Goal: Task Accomplishment & Management: Use online tool/utility

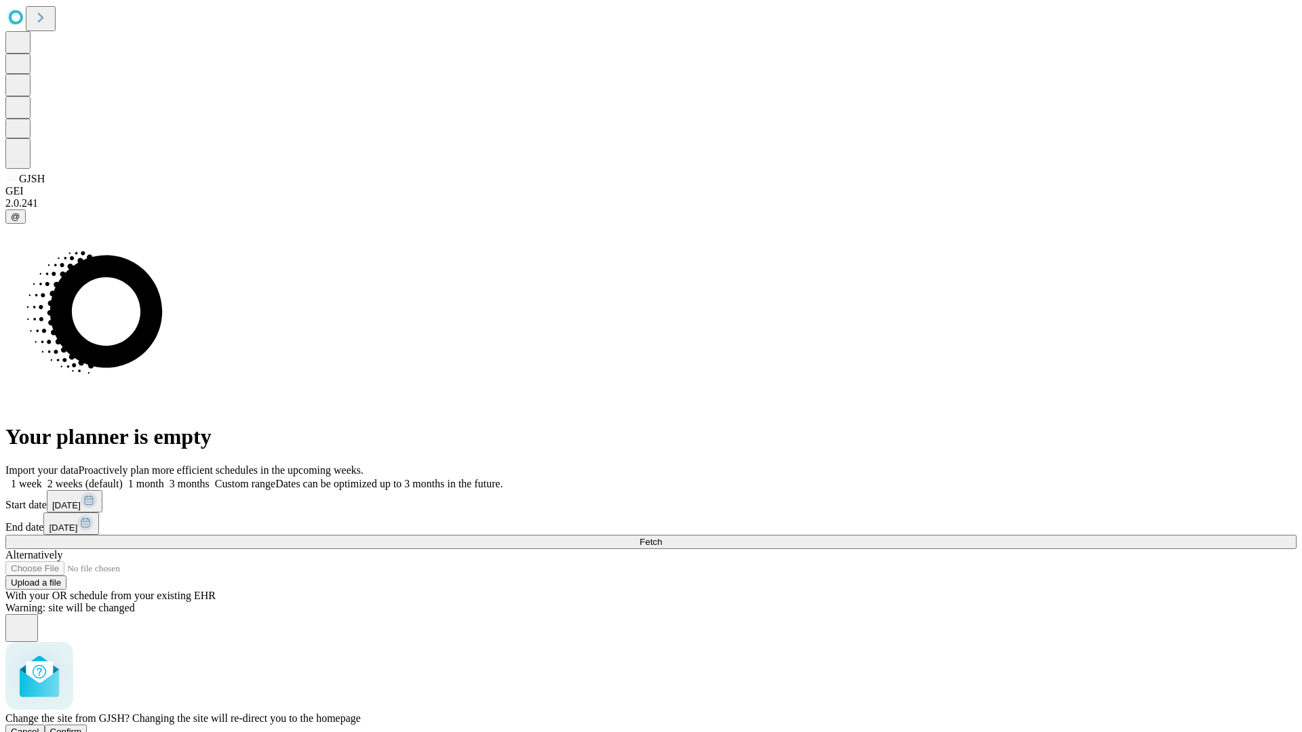
click at [82, 727] on span "Confirm" at bounding box center [66, 732] width 32 height 10
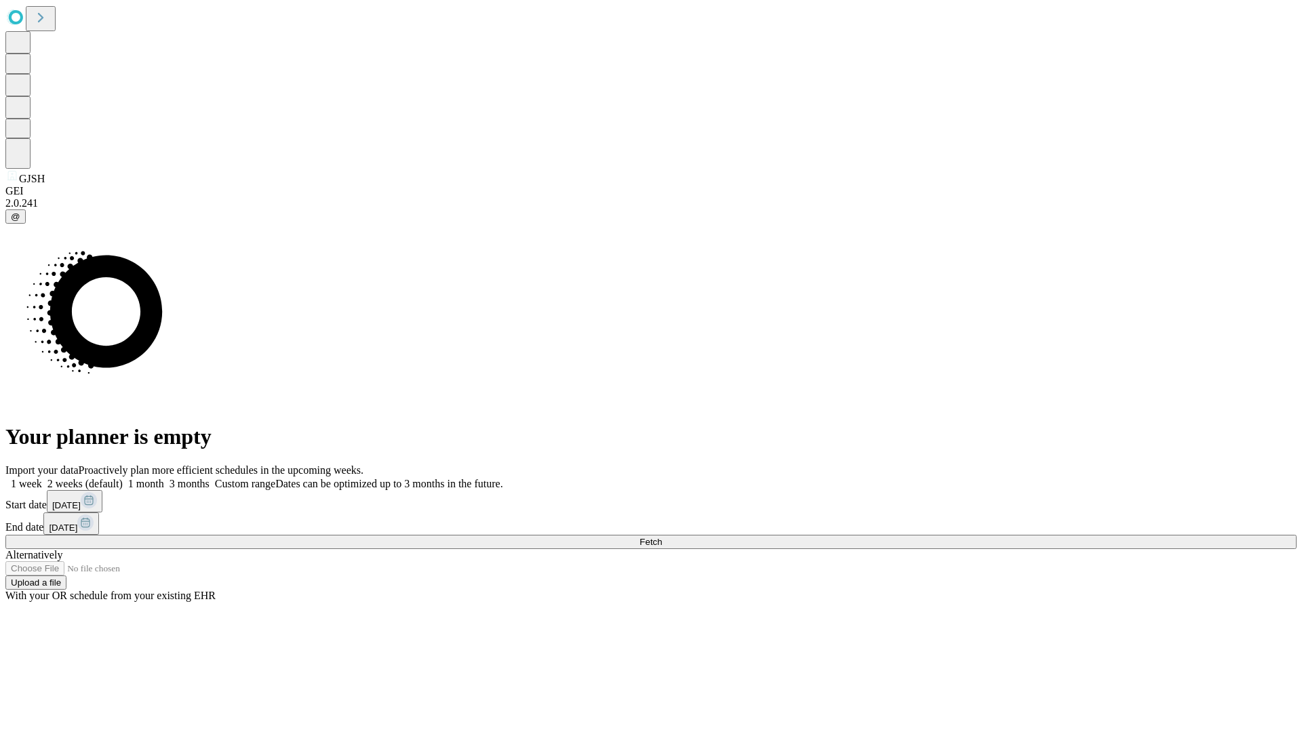
click at [164, 478] on label "1 month" at bounding box center [143, 484] width 41 height 12
click at [662, 537] on span "Fetch" at bounding box center [650, 542] width 22 height 10
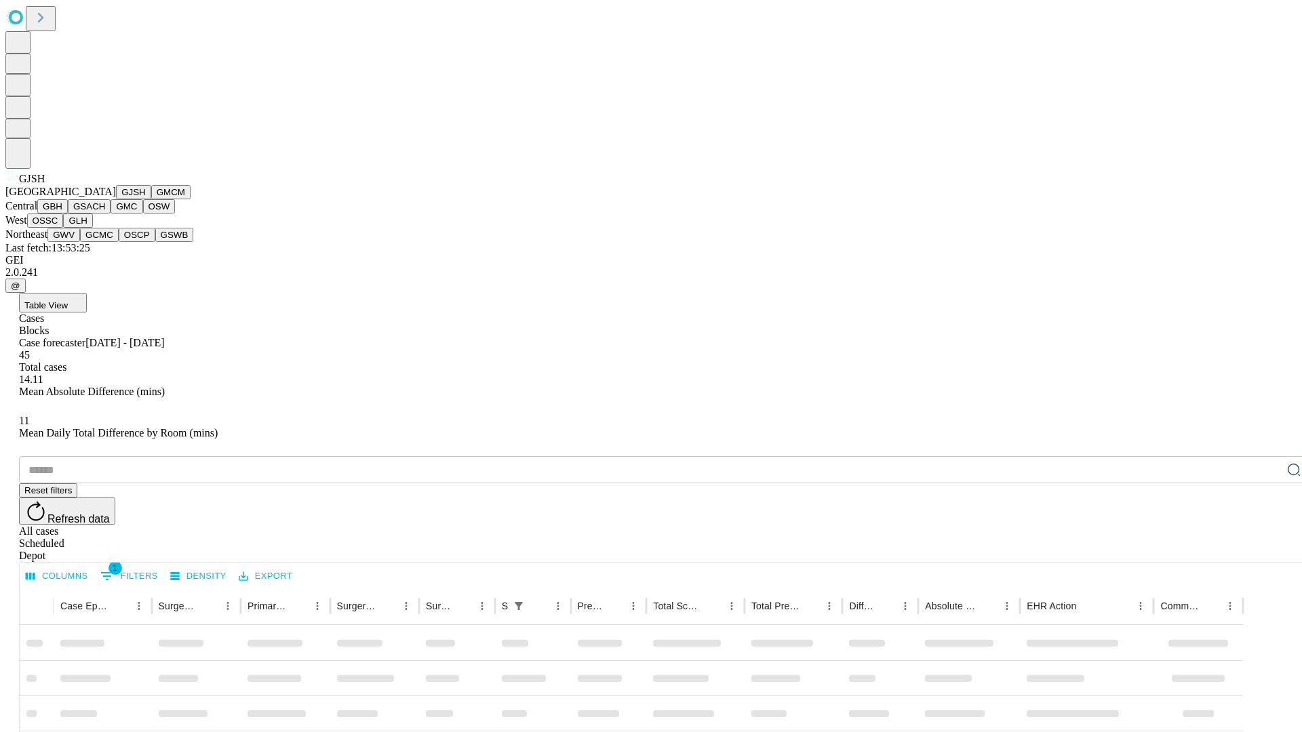
click at [151, 199] on button "GMCM" at bounding box center [170, 192] width 39 height 14
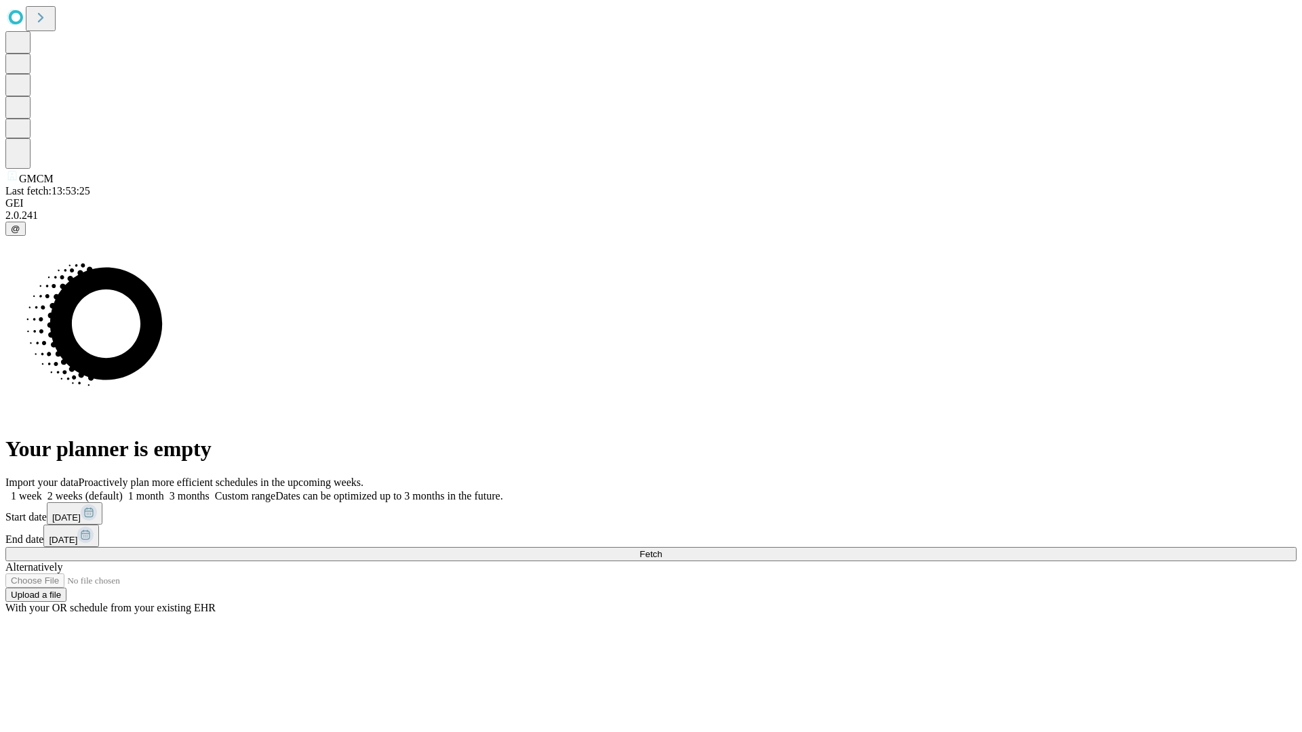
click at [164, 490] on label "1 month" at bounding box center [143, 496] width 41 height 12
click at [662, 549] on span "Fetch" at bounding box center [650, 554] width 22 height 10
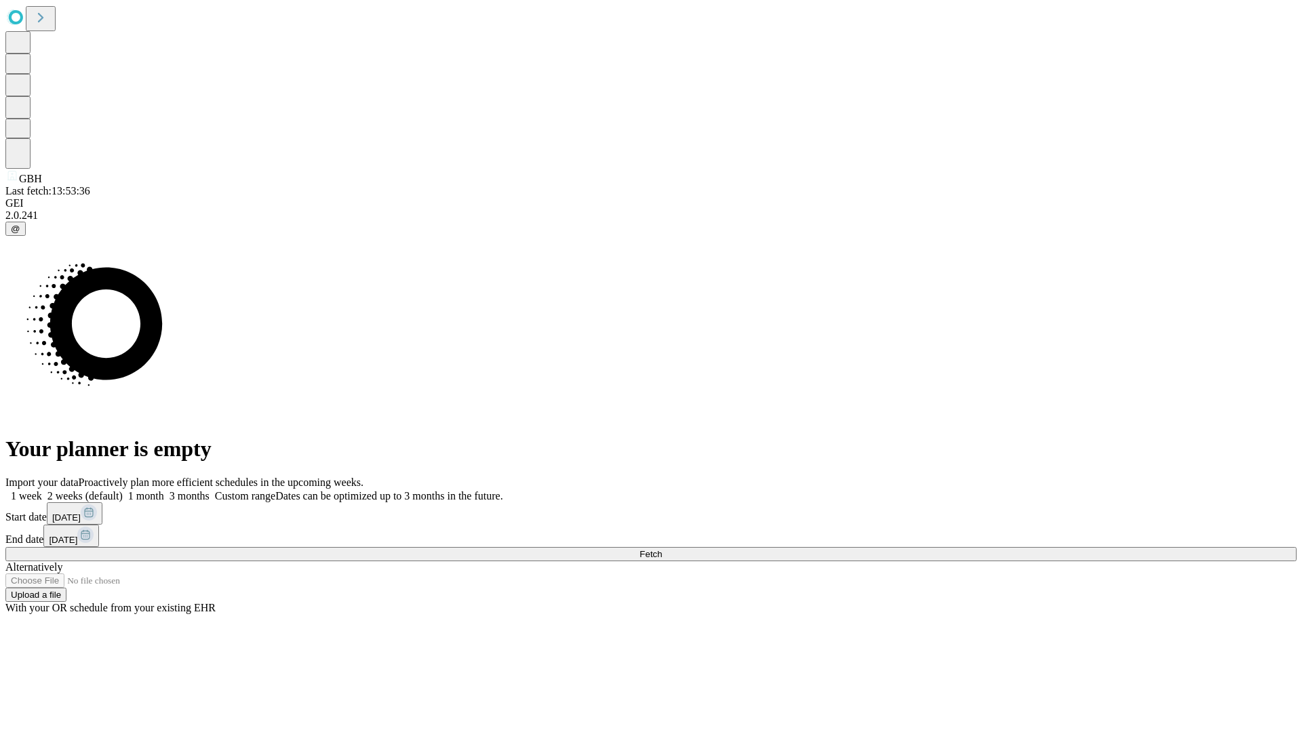
click at [164, 490] on label "1 month" at bounding box center [143, 496] width 41 height 12
click at [662, 549] on span "Fetch" at bounding box center [650, 554] width 22 height 10
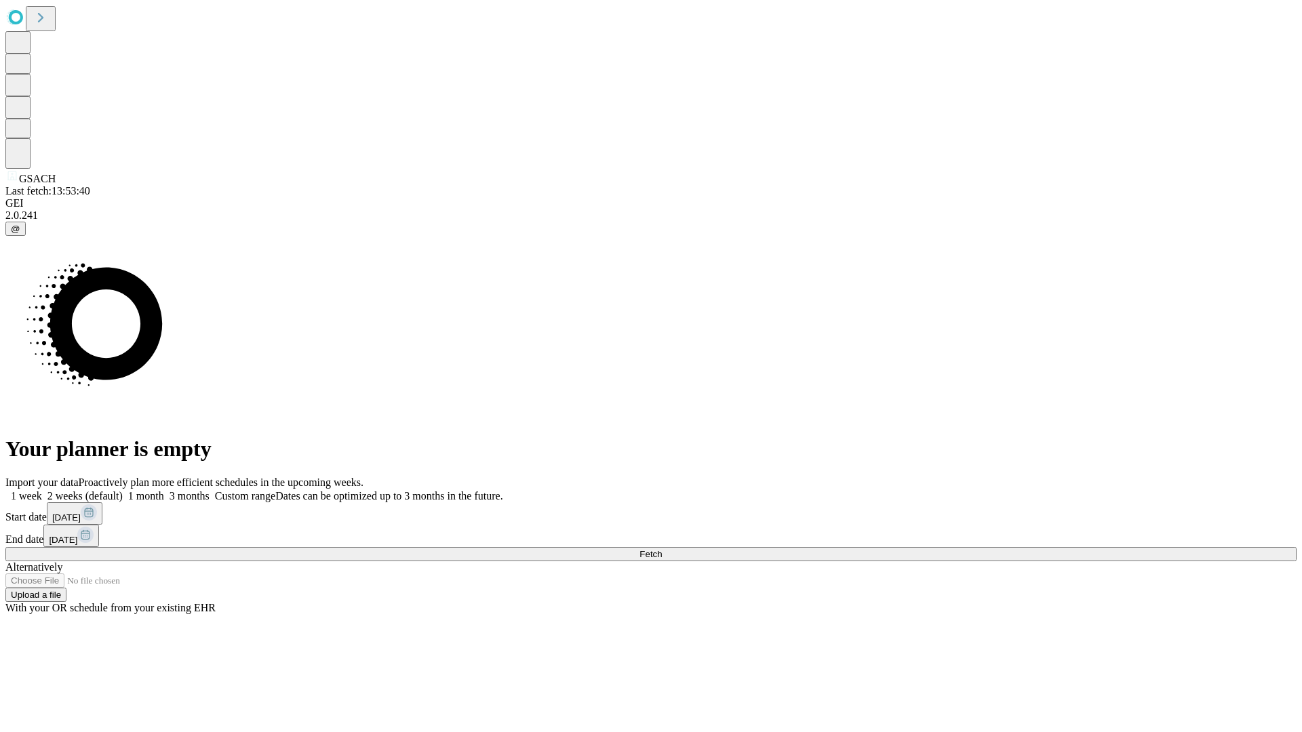
click at [164, 490] on label "1 month" at bounding box center [143, 496] width 41 height 12
click at [662, 549] on span "Fetch" at bounding box center [650, 554] width 22 height 10
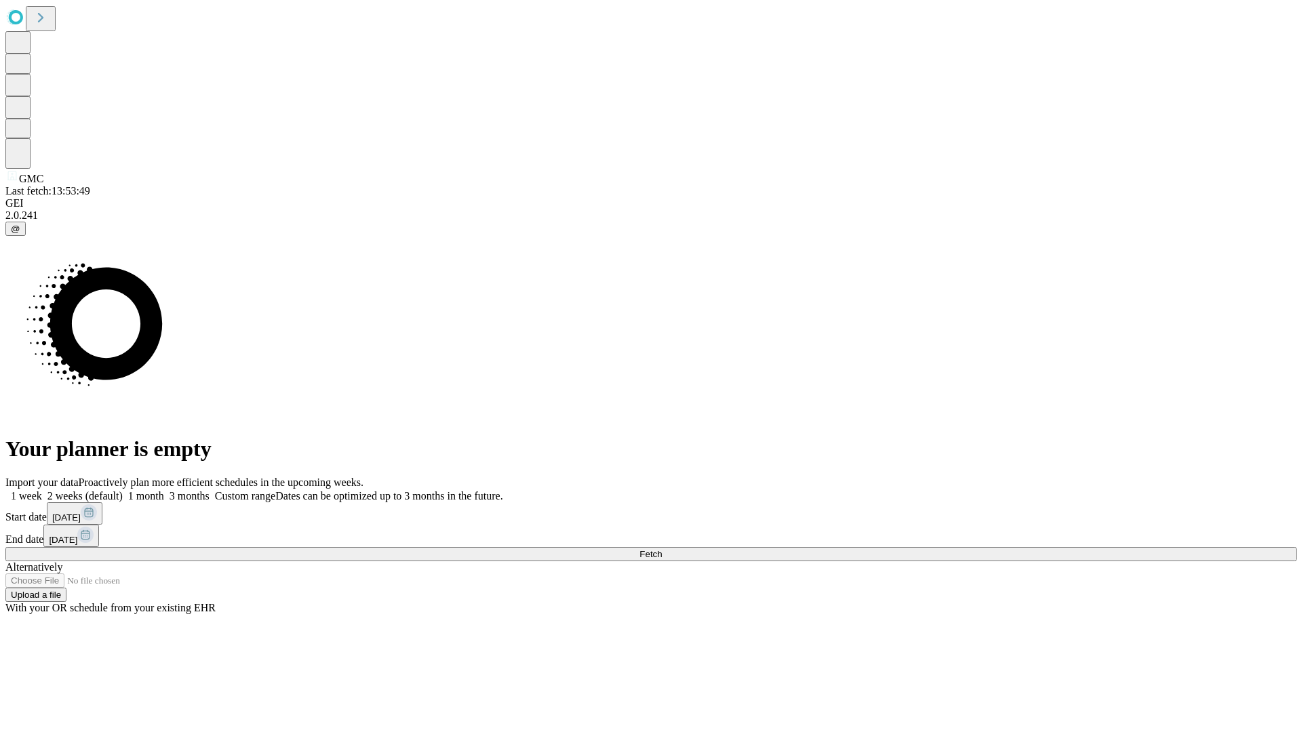
click at [164, 490] on label "1 month" at bounding box center [143, 496] width 41 height 12
click at [662, 549] on span "Fetch" at bounding box center [650, 554] width 22 height 10
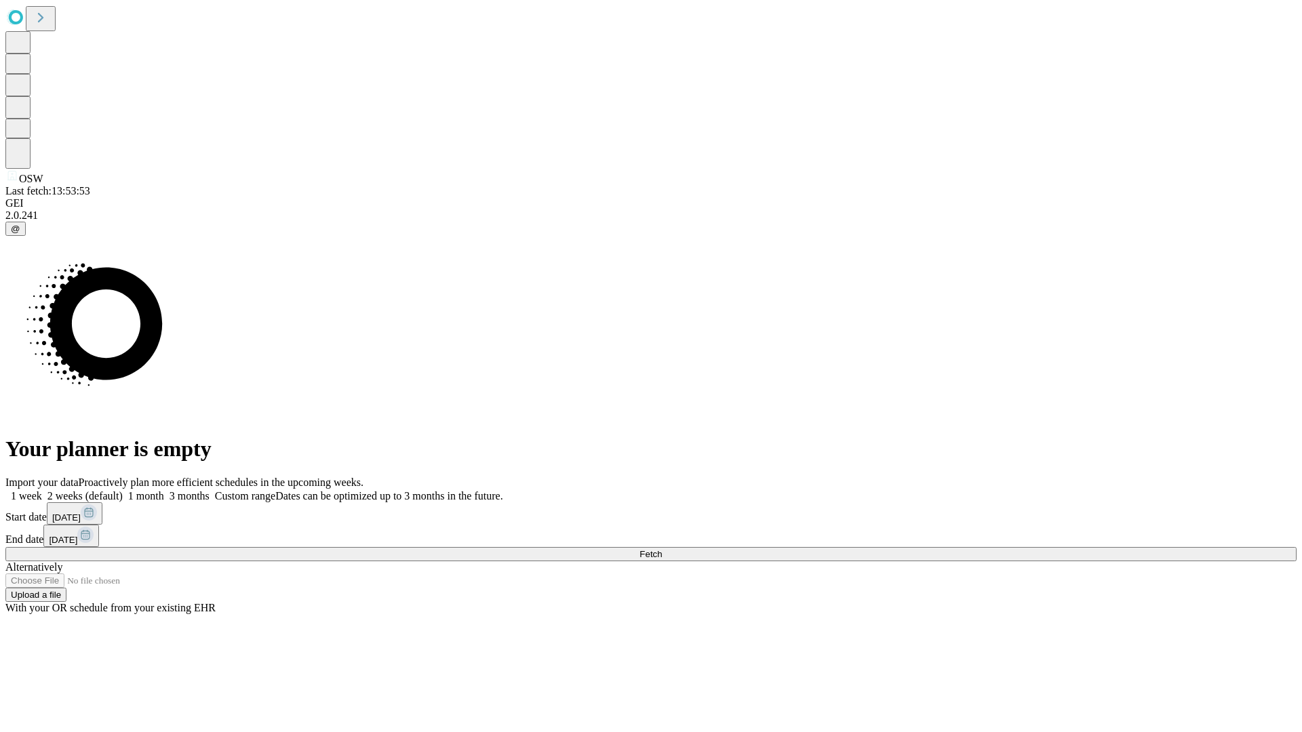
click at [662, 549] on span "Fetch" at bounding box center [650, 554] width 22 height 10
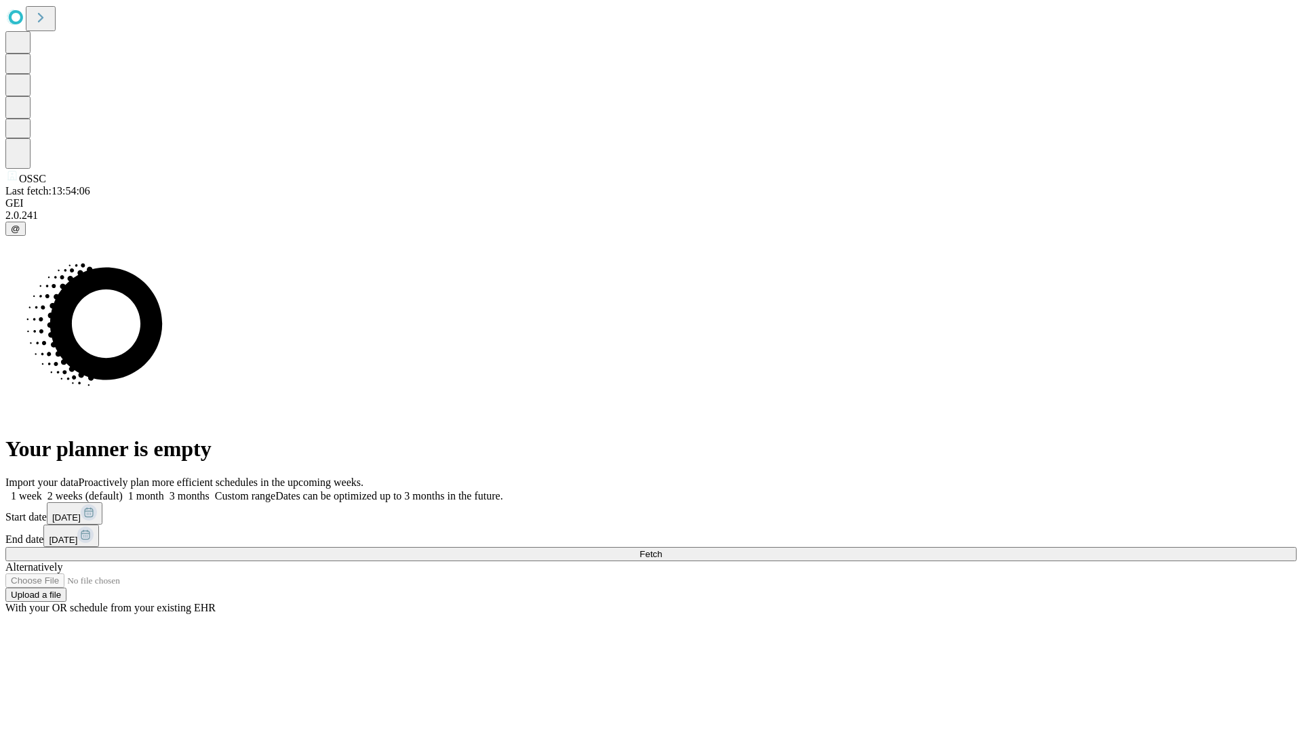
click at [662, 549] on span "Fetch" at bounding box center [650, 554] width 22 height 10
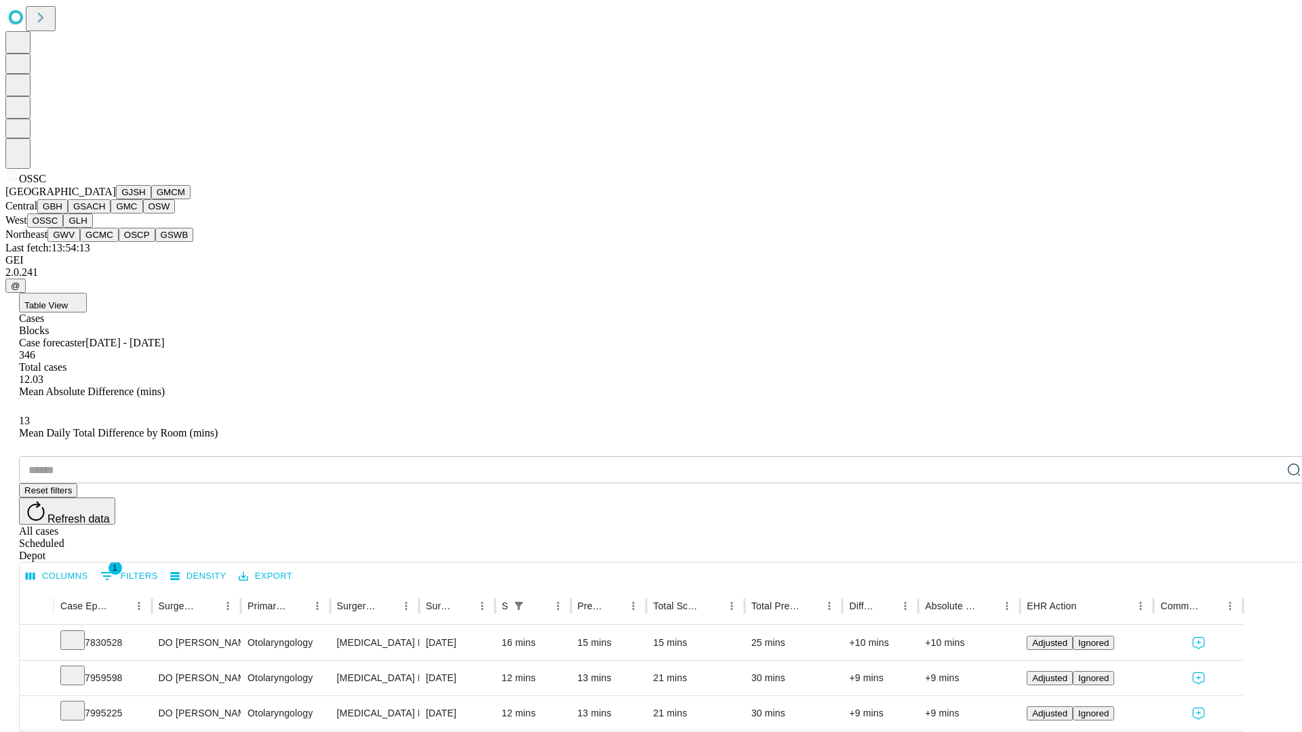
click at [92, 228] on button "GLH" at bounding box center [77, 221] width 29 height 14
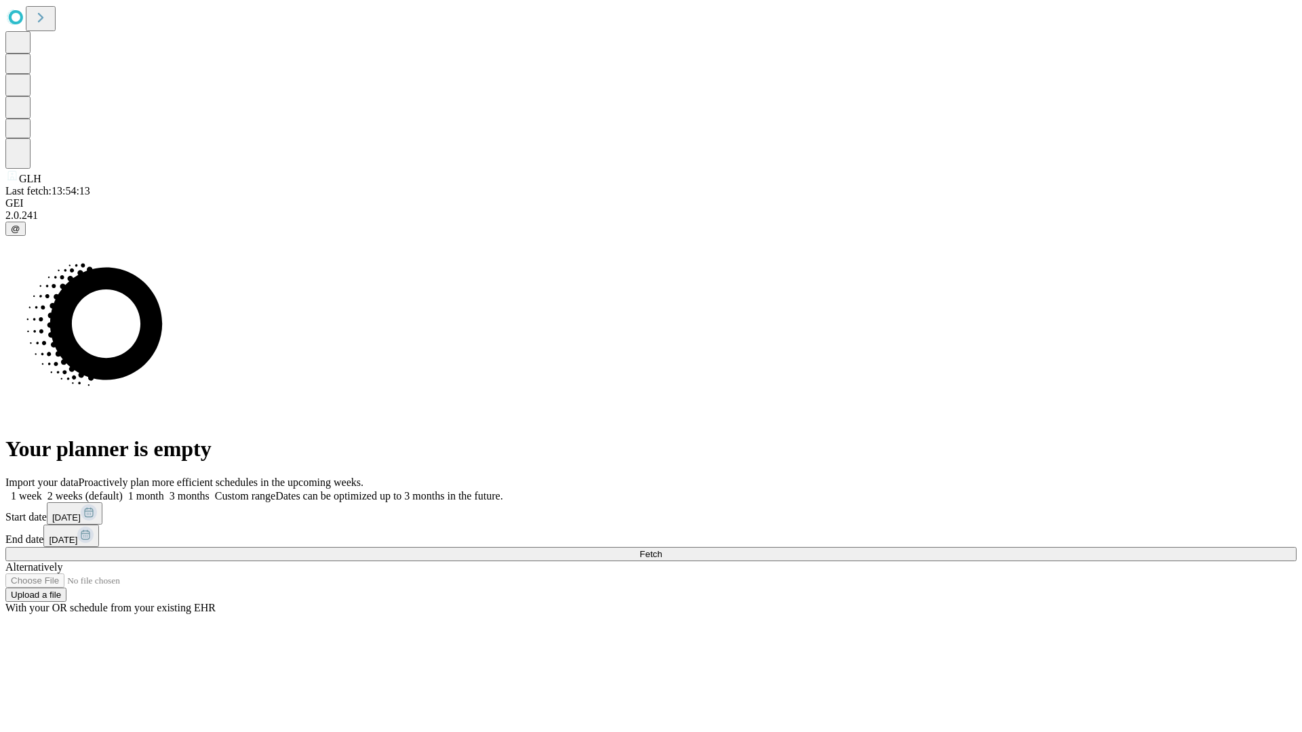
click at [164, 490] on label "1 month" at bounding box center [143, 496] width 41 height 12
click at [662, 549] on span "Fetch" at bounding box center [650, 554] width 22 height 10
click at [164, 490] on label "1 month" at bounding box center [143, 496] width 41 height 12
click at [662, 549] on span "Fetch" at bounding box center [650, 554] width 22 height 10
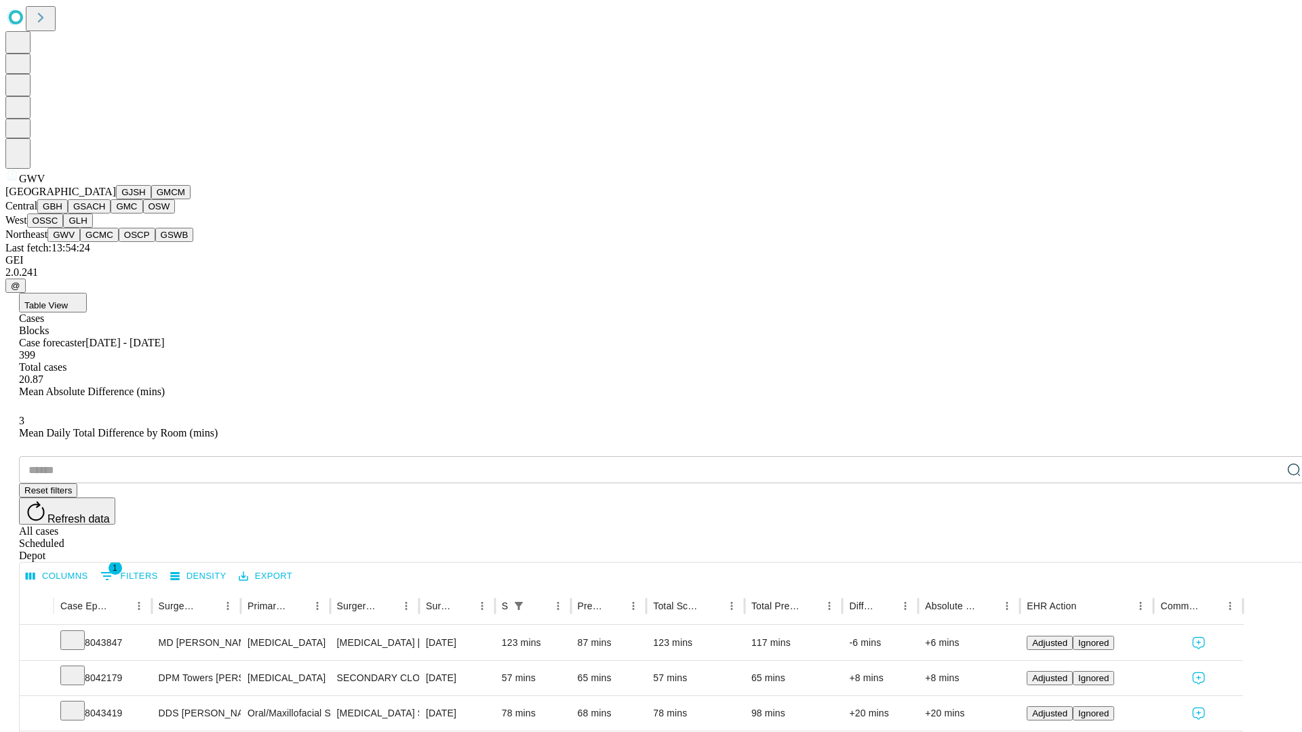
click at [105, 242] on button "GCMC" at bounding box center [99, 235] width 39 height 14
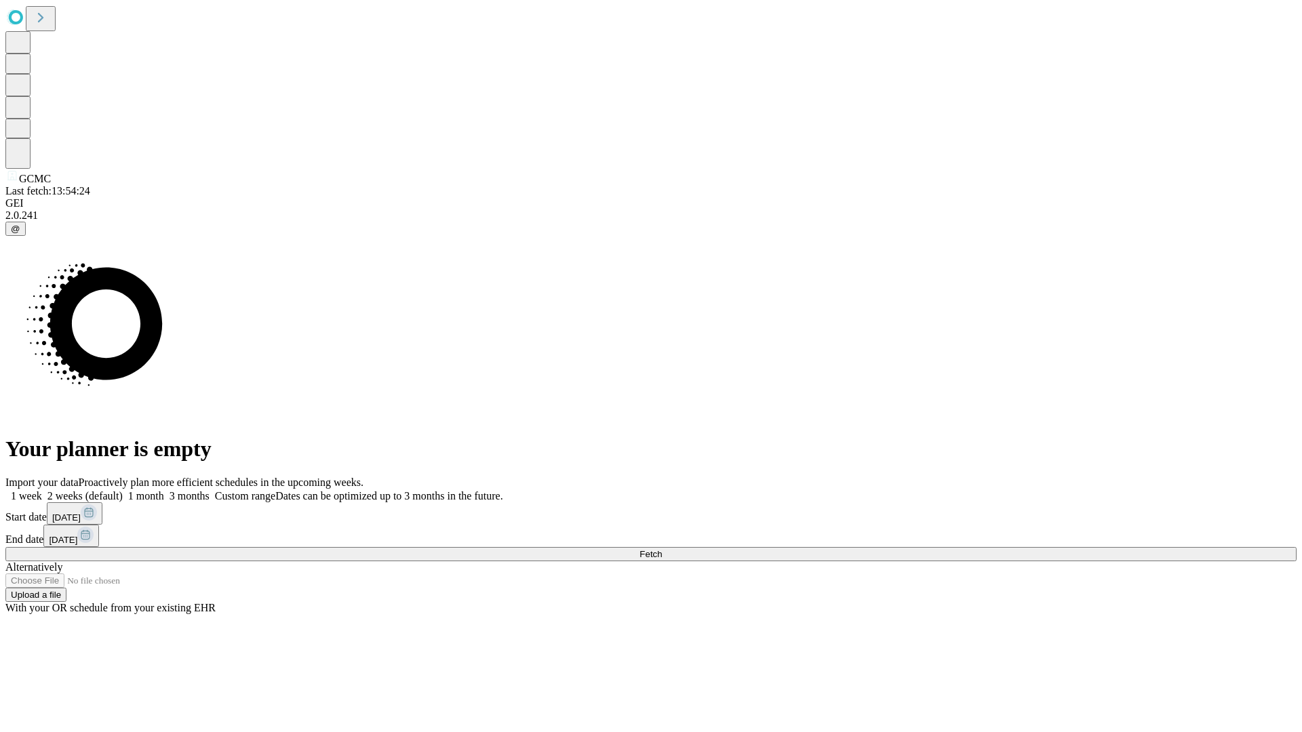
click at [164, 490] on label "1 month" at bounding box center [143, 496] width 41 height 12
click at [662, 549] on span "Fetch" at bounding box center [650, 554] width 22 height 10
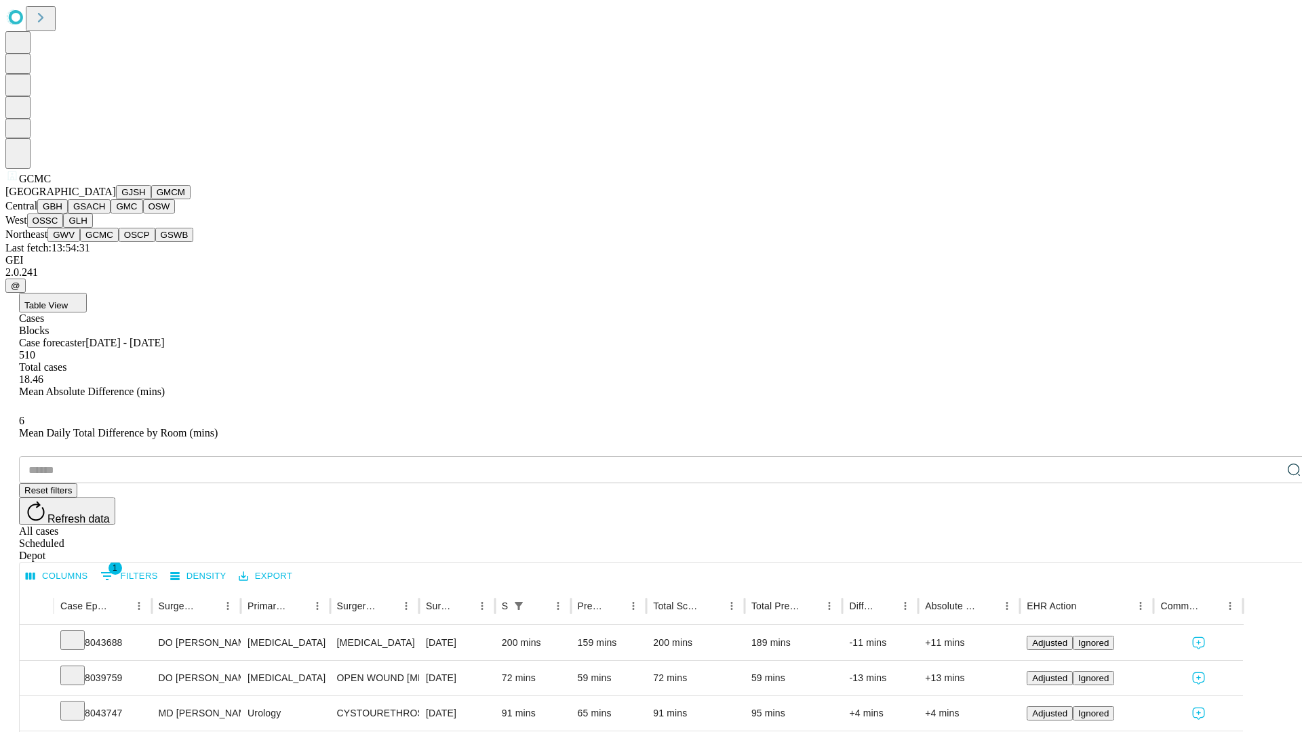
click at [119, 242] on button "OSCP" at bounding box center [137, 235] width 37 height 14
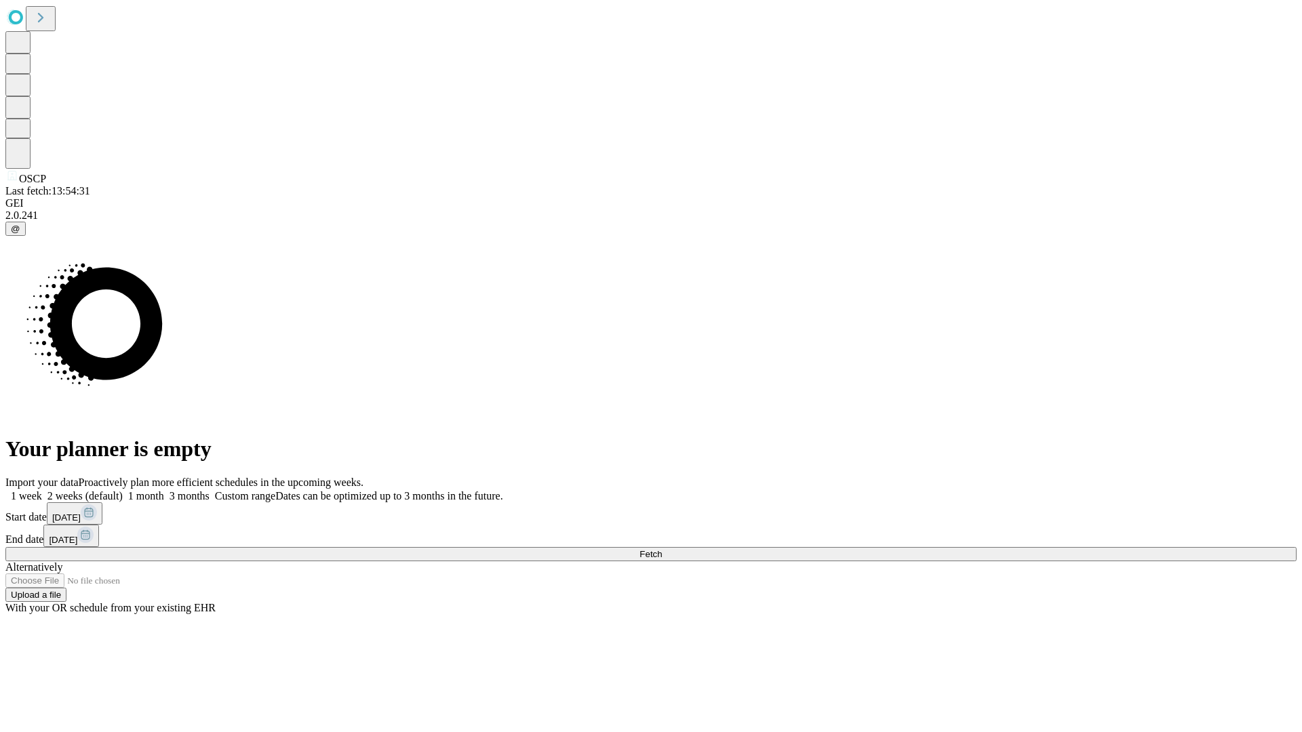
click at [164, 490] on label "1 month" at bounding box center [143, 496] width 41 height 12
click at [662, 549] on span "Fetch" at bounding box center [650, 554] width 22 height 10
